Goal: Navigation & Orientation: Go to known website

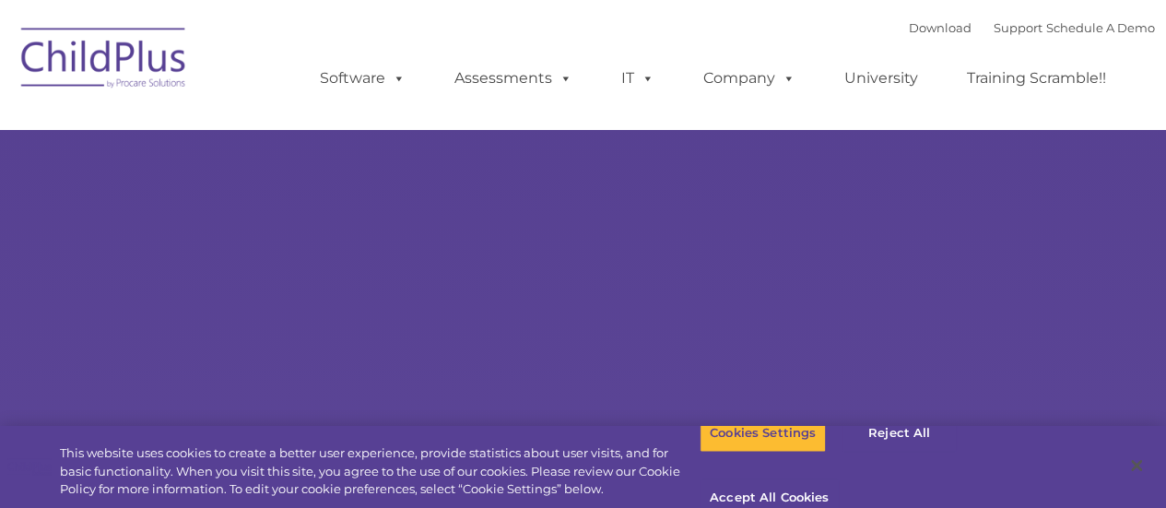
select select "MEDIUM"
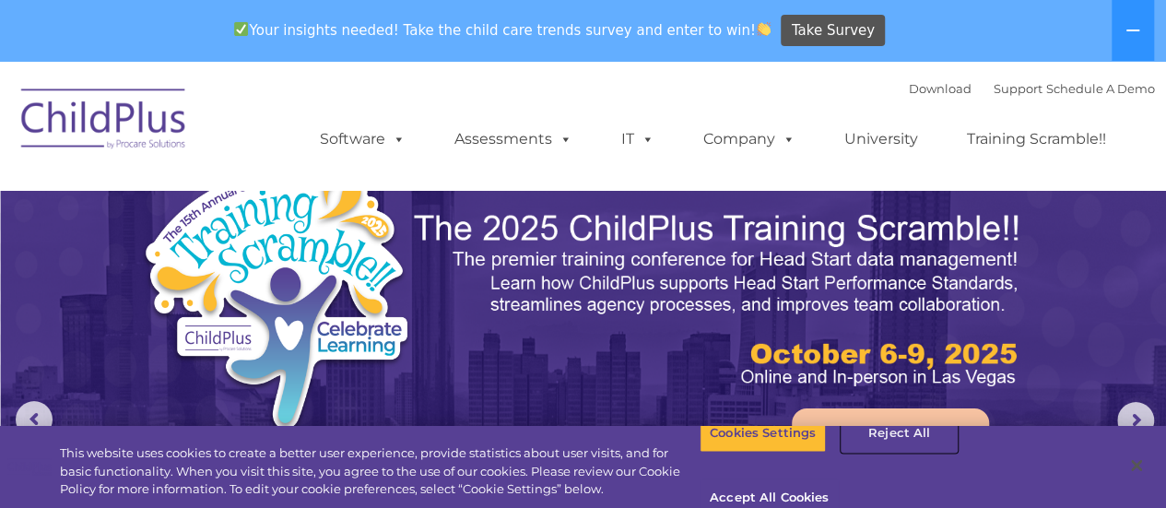
click at [881, 452] on button "Reject All" at bounding box center [898, 433] width 115 height 39
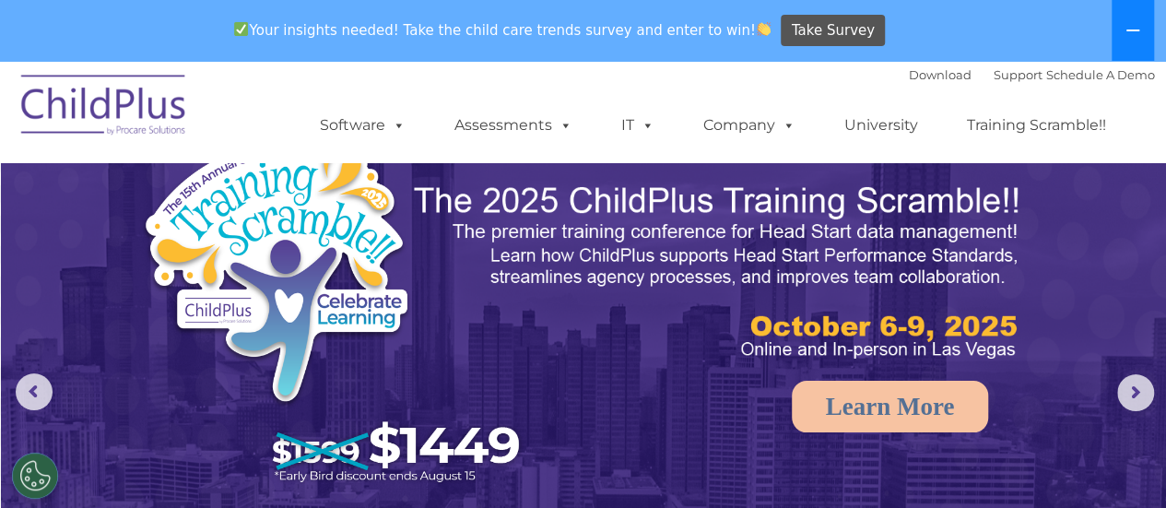
click at [1132, 11] on button at bounding box center [1132, 30] width 42 height 61
